Goal: Information Seeking & Learning: Learn about a topic

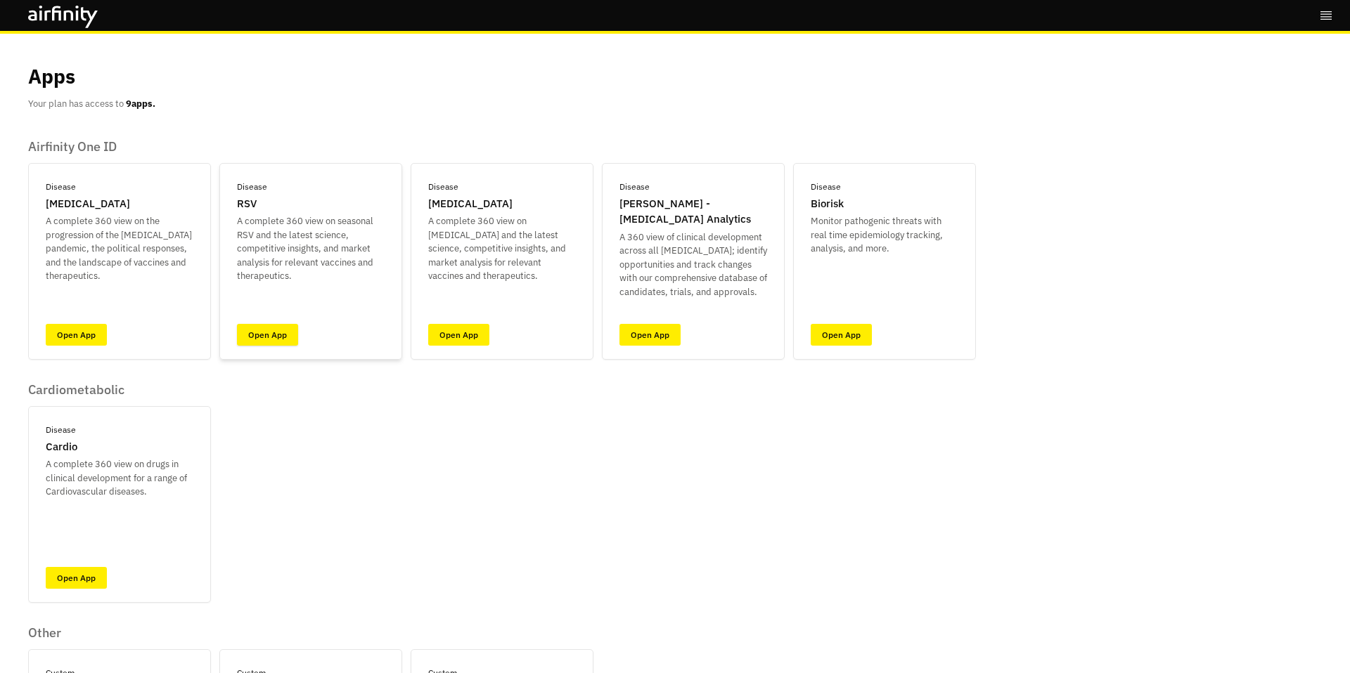
click at [266, 336] on link "Open App" at bounding box center [267, 335] width 61 height 22
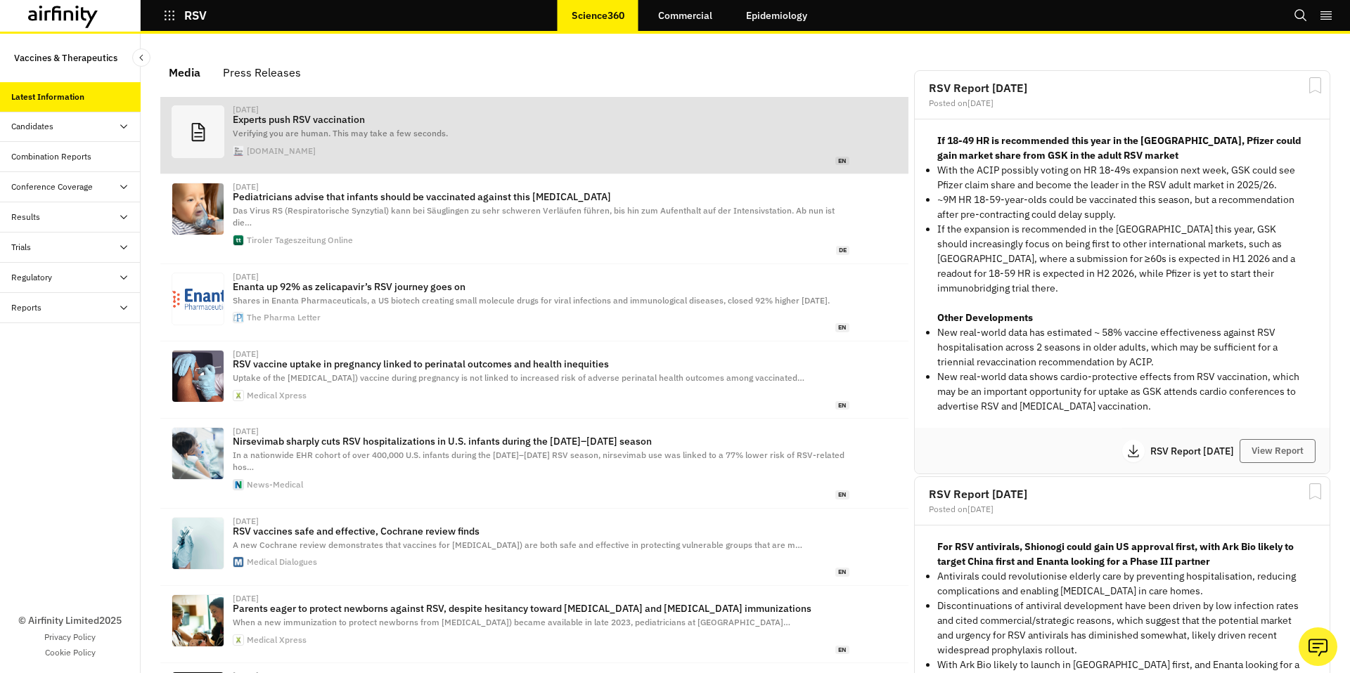
scroll to position [877, 422]
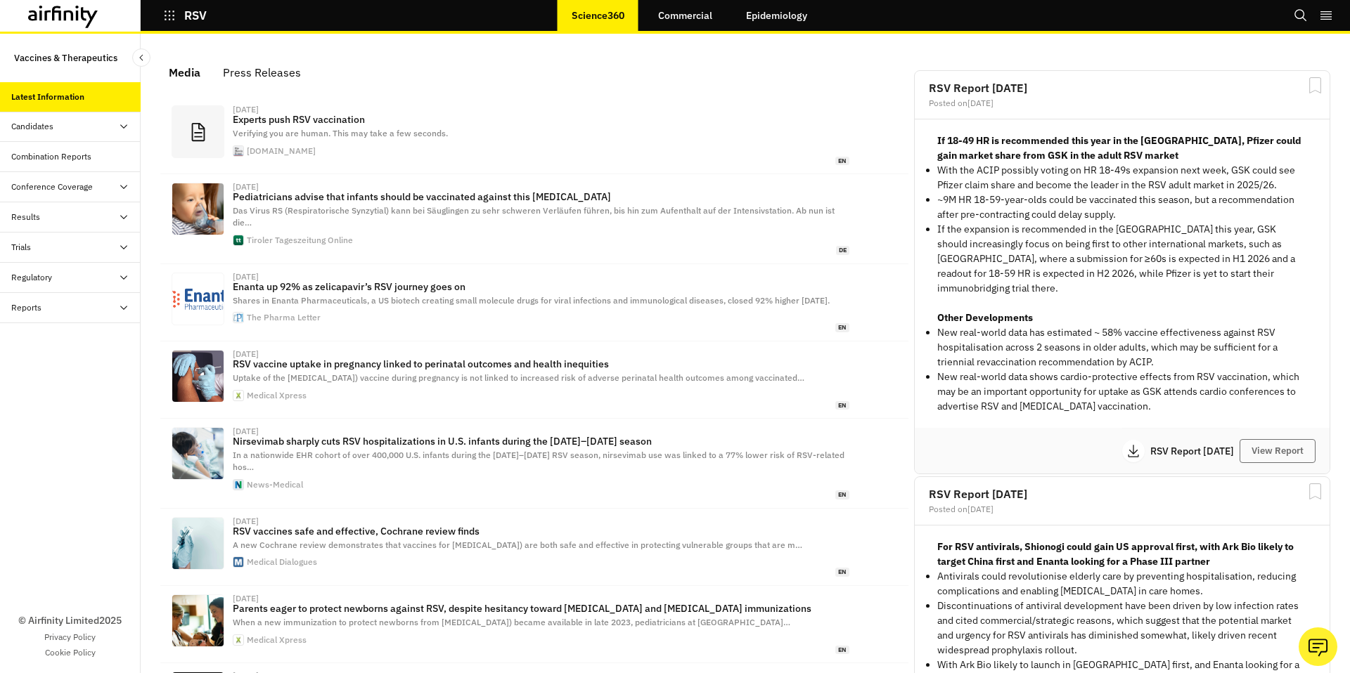
click at [758, 19] on link "Epidemiology" at bounding box center [776, 16] width 89 height 34
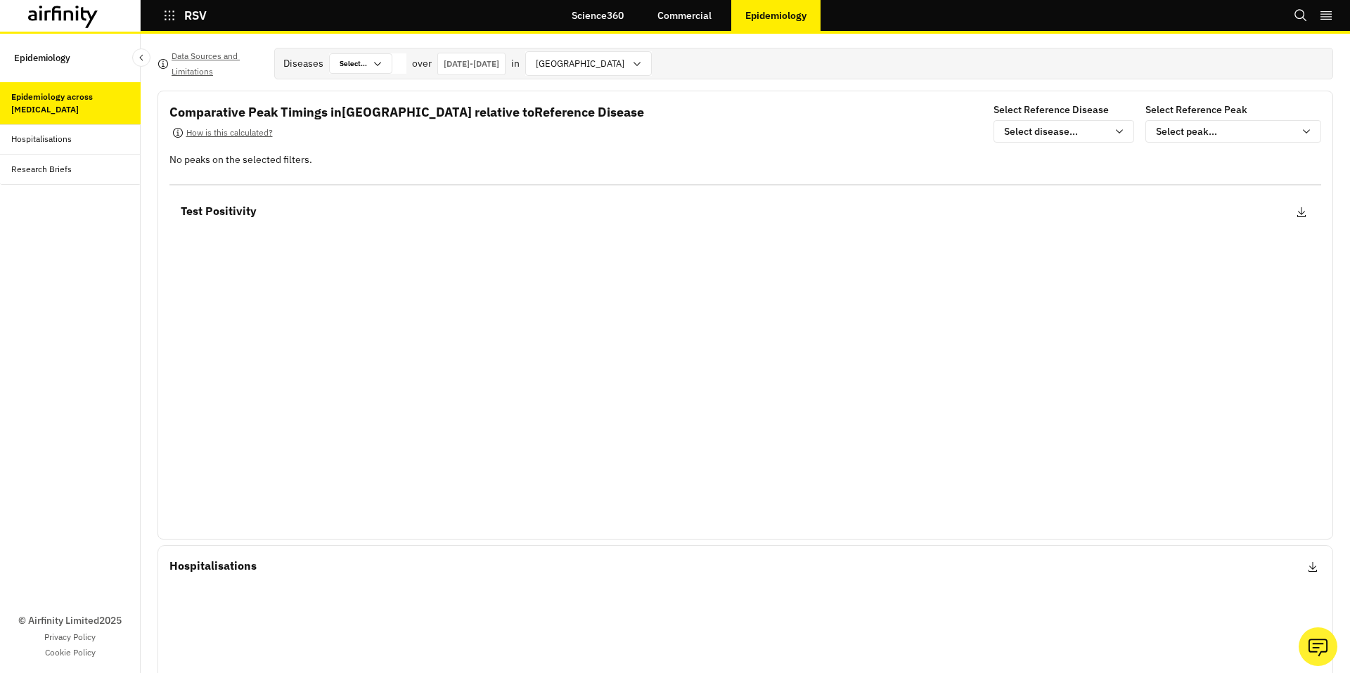
click at [93, 20] on icon at bounding box center [63, 17] width 70 height 22
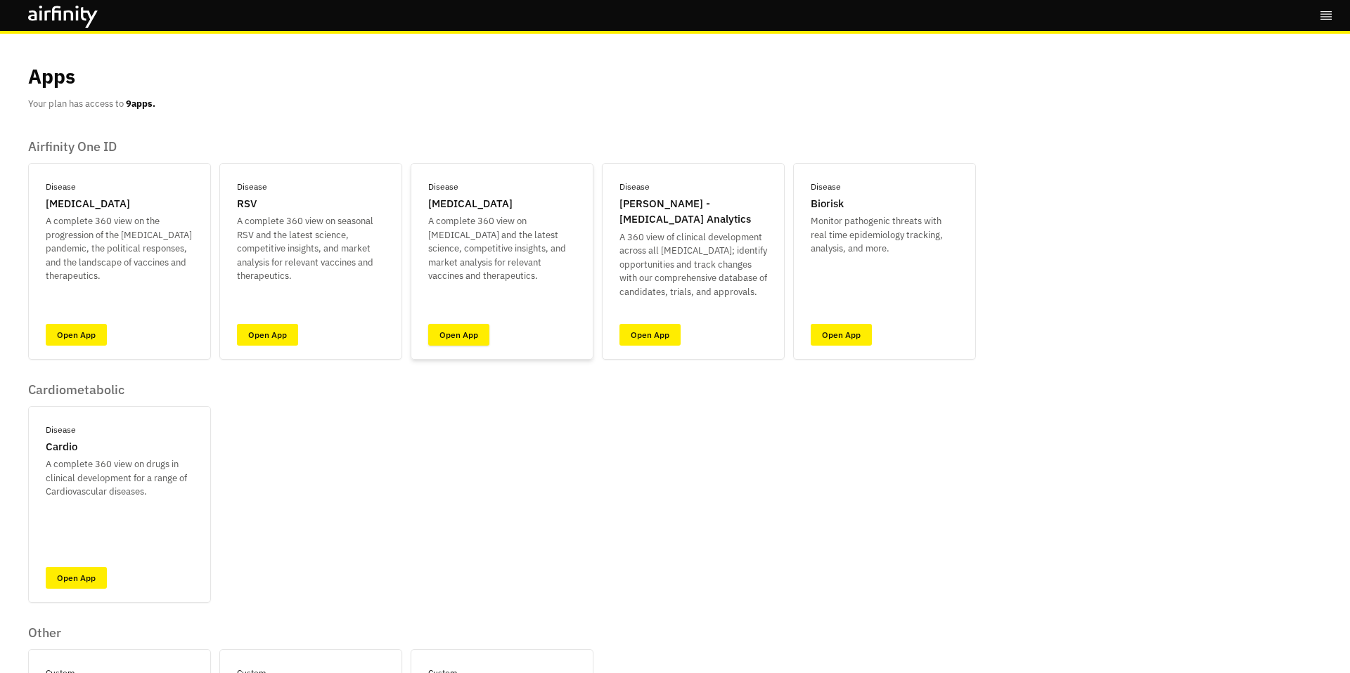
click at [465, 329] on link "Open App" at bounding box center [458, 335] width 61 height 22
